Goal: Information Seeking & Learning: Check status

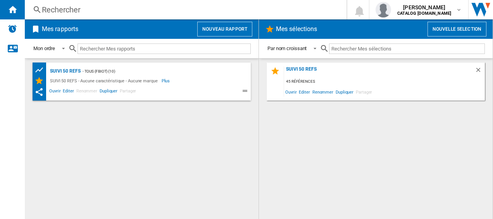
click at [118, 7] on div "Rechercher" at bounding box center [184, 9] width 284 height 11
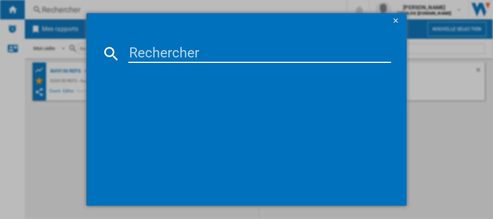
click at [154, 57] on input at bounding box center [259, 53] width 263 height 19
type input "GZ7540"
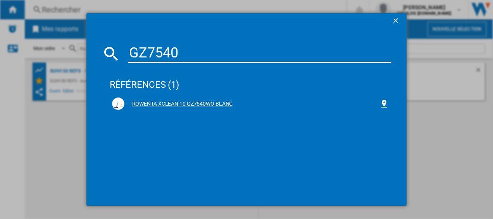
click at [174, 104] on div "ROWENTA XCLEAN 10 GZ7540WO BLANC" at bounding box center [251, 104] width 255 height 8
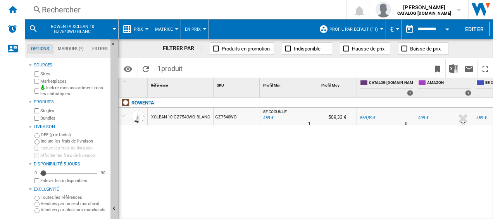
click at [269, 117] on div "459 €" at bounding box center [268, 118] width 12 height 8
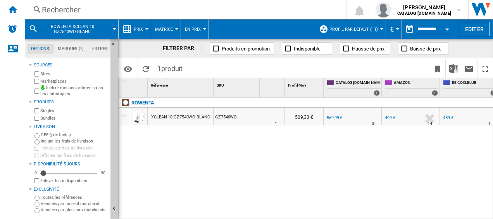
scroll to position [0, 38]
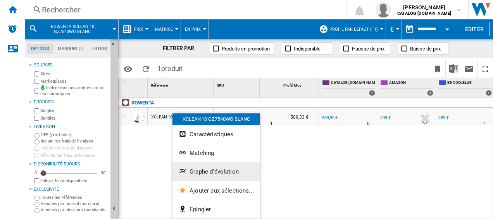
click at [198, 168] on span "Graphe d'évolution" at bounding box center [213, 171] width 49 height 7
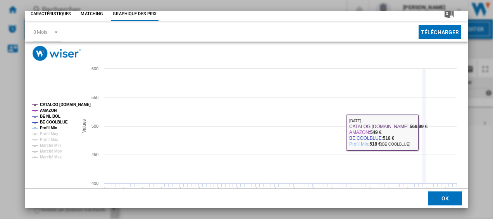
scroll to position [53, 0]
